Goal: Task Accomplishment & Management: Use online tool/utility

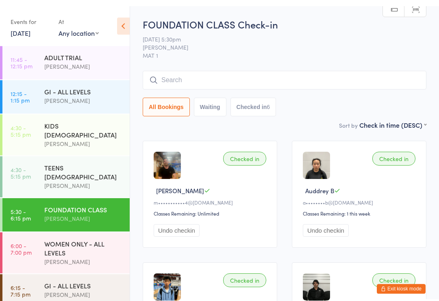
scroll to position [30, 0]
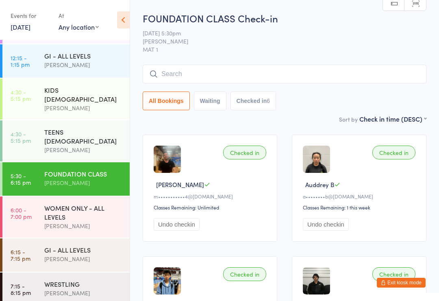
click at [106, 238] on div "GI - ALL LEVELS [PERSON_NAME]" at bounding box center [86, 254] width 85 height 32
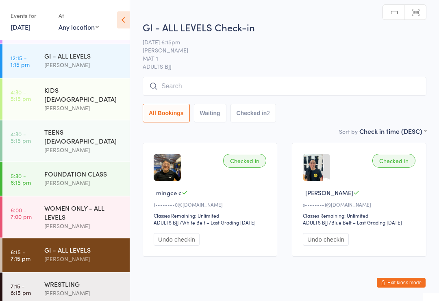
click at [106, 238] on div "GI - ALL LEVELS [PERSON_NAME]" at bounding box center [86, 254] width 85 height 32
click at [105, 245] on div "GI - ALL LEVELS" at bounding box center [83, 249] width 78 height 9
click at [109, 203] on div "WOMEN ONLY - ALL LEVELS" at bounding box center [83, 212] width 78 height 18
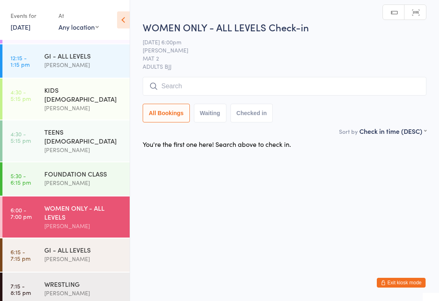
click at [95, 245] on div "GI - ALL LEVELS" at bounding box center [83, 249] width 78 height 9
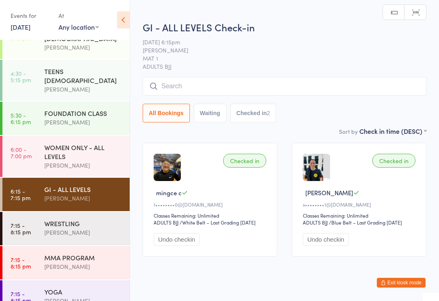
scroll to position [90, 0]
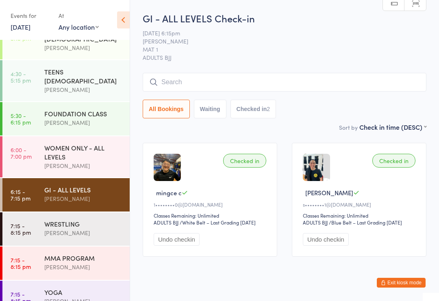
click at [340, 85] on input "search" at bounding box center [284, 82] width 283 height 19
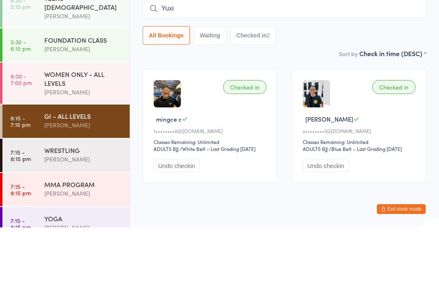
type input "Yuxi"
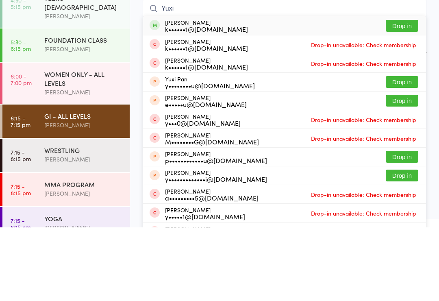
click at [413, 93] on button "Drop in" at bounding box center [401, 99] width 32 height 12
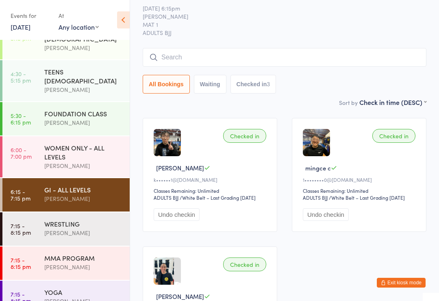
scroll to position [77, 0]
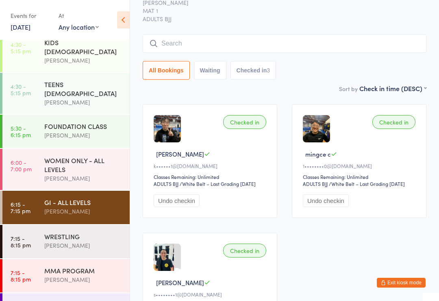
click at [88, 197] on div "GI - ALL LEVELS" at bounding box center [83, 201] width 78 height 9
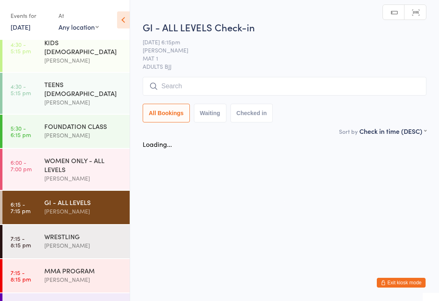
scroll to position [0, 0]
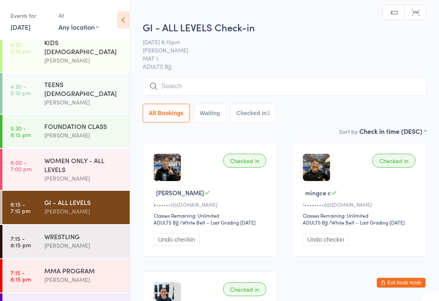
click at [216, 89] on input "search" at bounding box center [284, 86] width 283 height 19
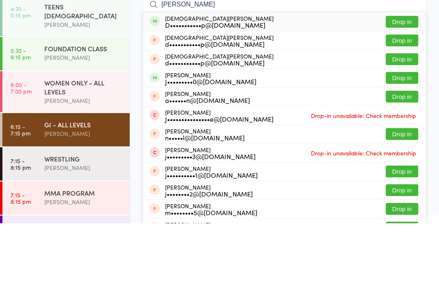
type input "[PERSON_NAME]"
click at [395, 149] on button "Drop in" at bounding box center [401, 155] width 32 height 12
